Goal: Transaction & Acquisition: Subscribe to service/newsletter

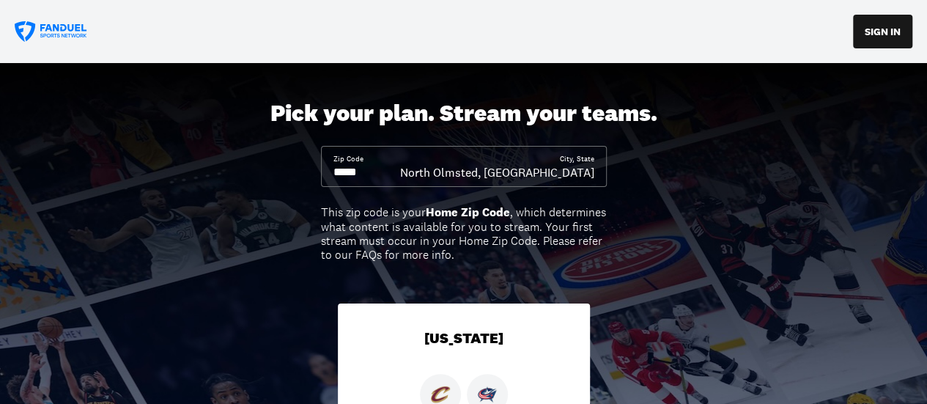
click at [359, 171] on input at bounding box center [366, 172] width 67 height 16
click at [372, 171] on input at bounding box center [366, 172] width 67 height 16
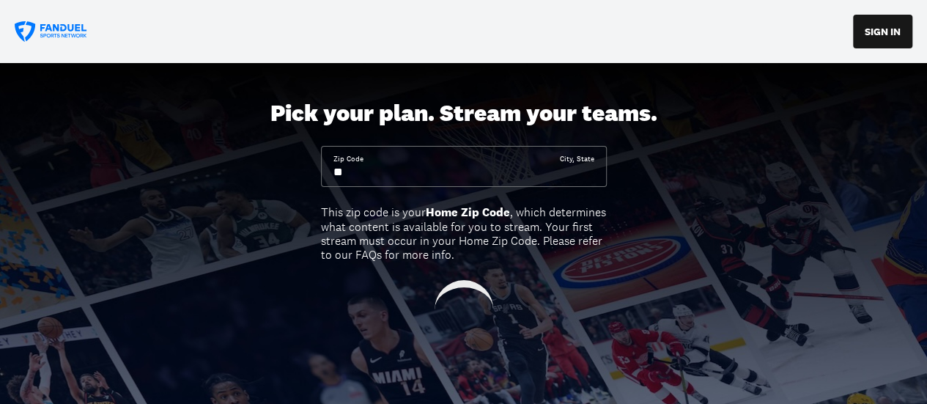
type input "*"
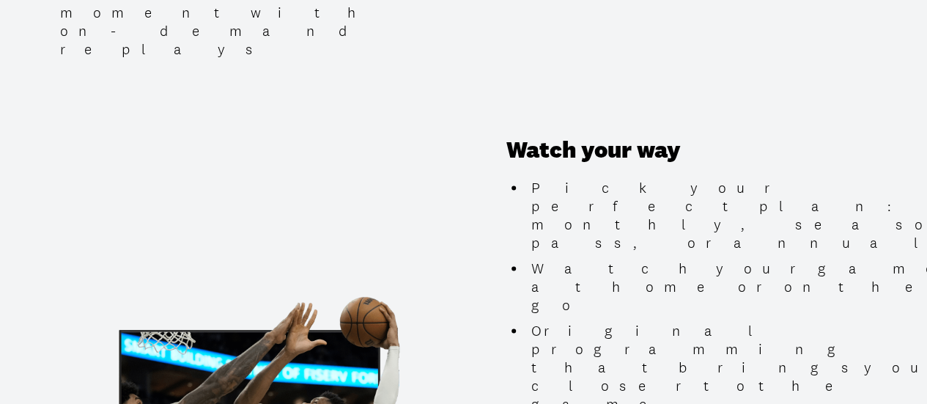
scroll to position [1392, 0]
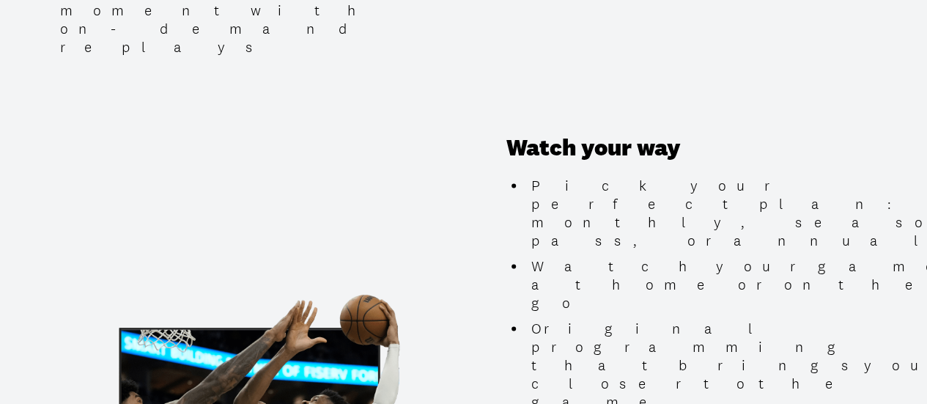
type input "*****"
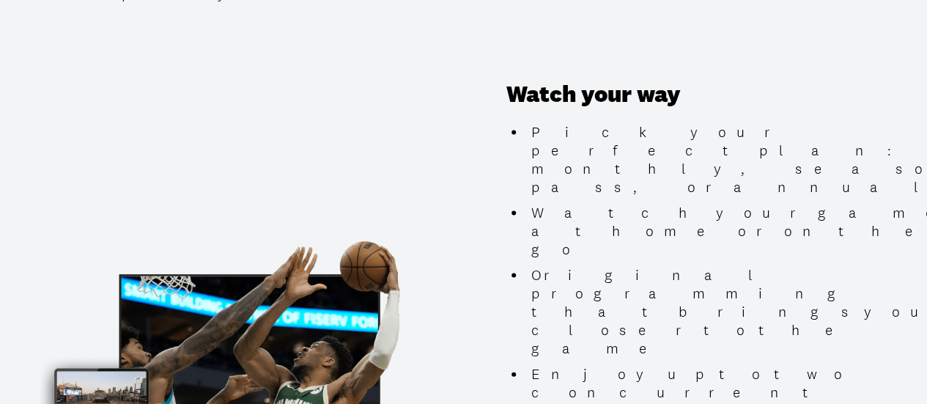
scroll to position [1465, 0]
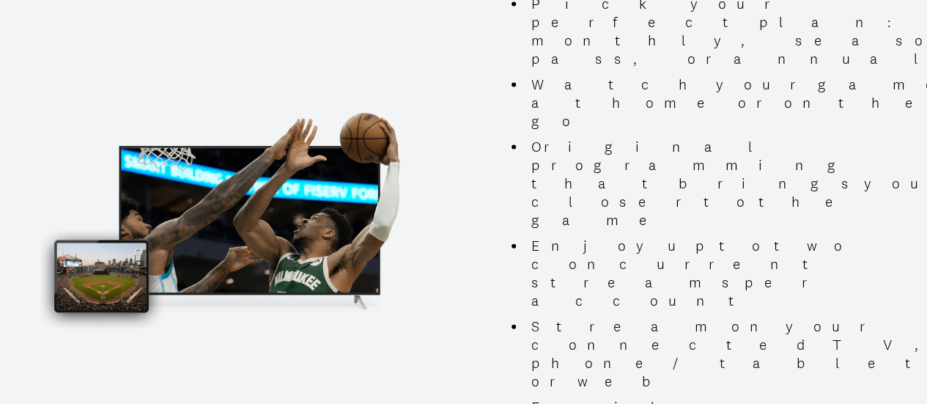
scroll to position [1685, 0]
